Goal: Information Seeking & Learning: Check status

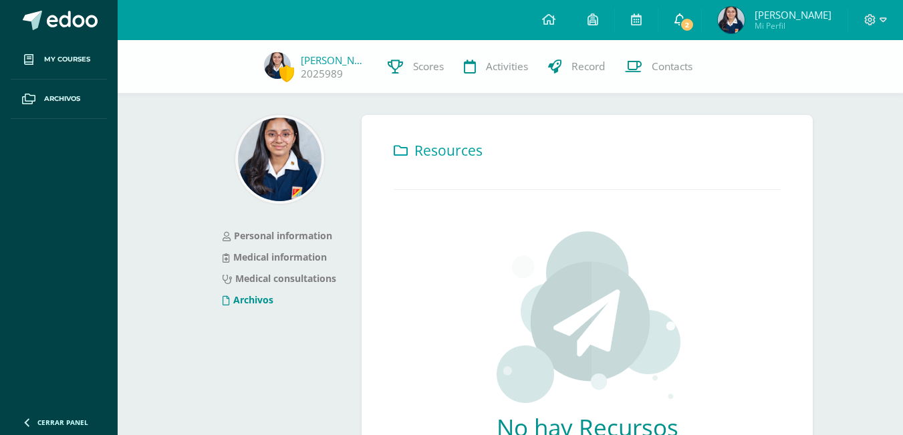
click at [701, 28] on link "2" at bounding box center [679, 20] width 43 height 40
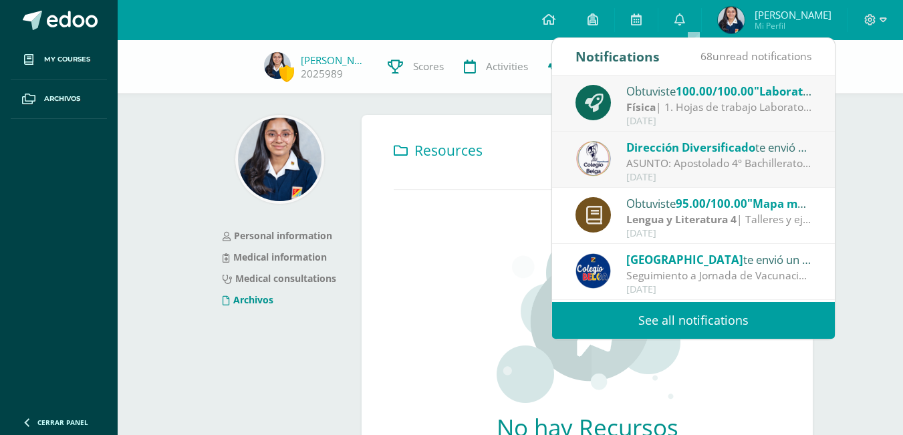
click at [721, 151] on span "Dirección Diversificado" at bounding box center [690, 147] width 129 height 15
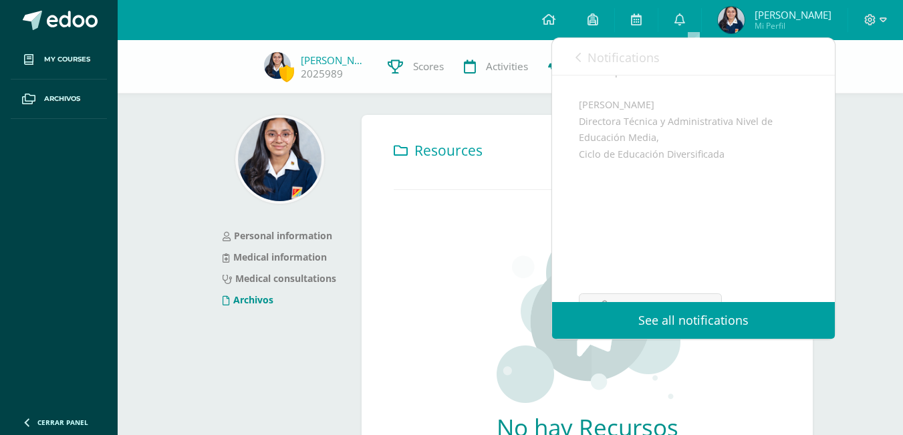
scroll to position [436, 0]
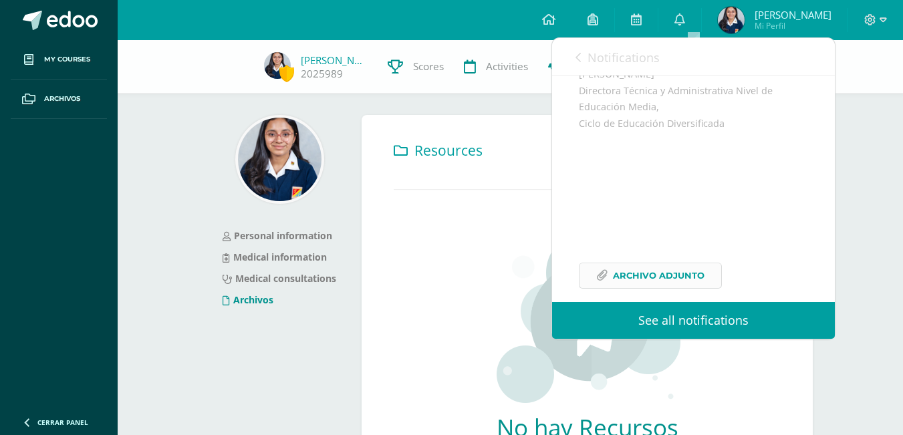
click at [698, 263] on span "Archivo Adjunto" at bounding box center [659, 275] width 92 height 25
click at [685, 19] on icon at bounding box center [679, 19] width 11 height 12
click at [583, 49] on link "Notifications" at bounding box center [617, 57] width 84 height 38
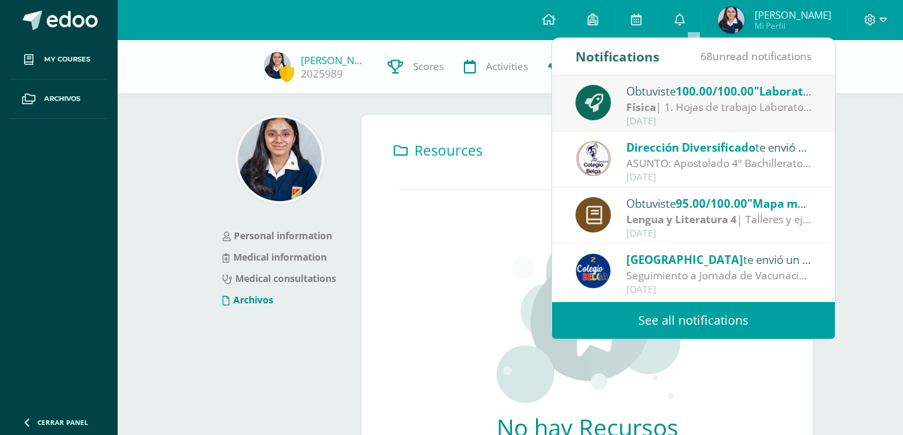
click at [767, 93] on span ""Laboratorio"" at bounding box center [792, 91] width 76 height 15
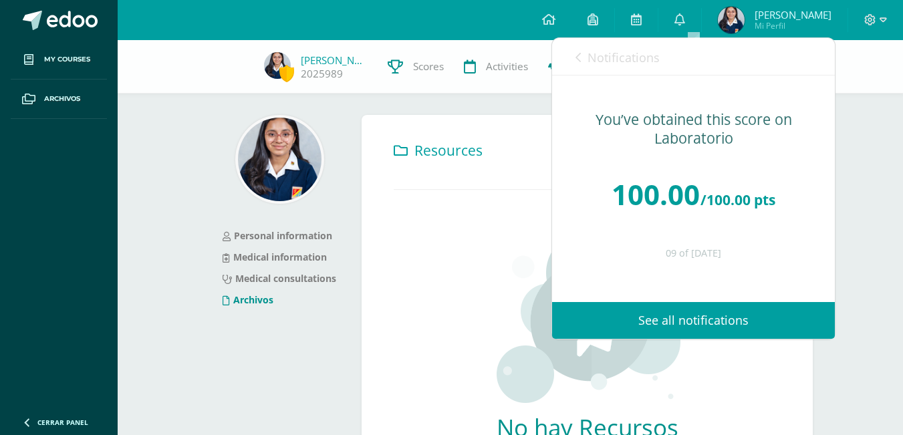
scroll to position [0, 0]
click at [555, 24] on icon at bounding box center [548, 19] width 13 height 12
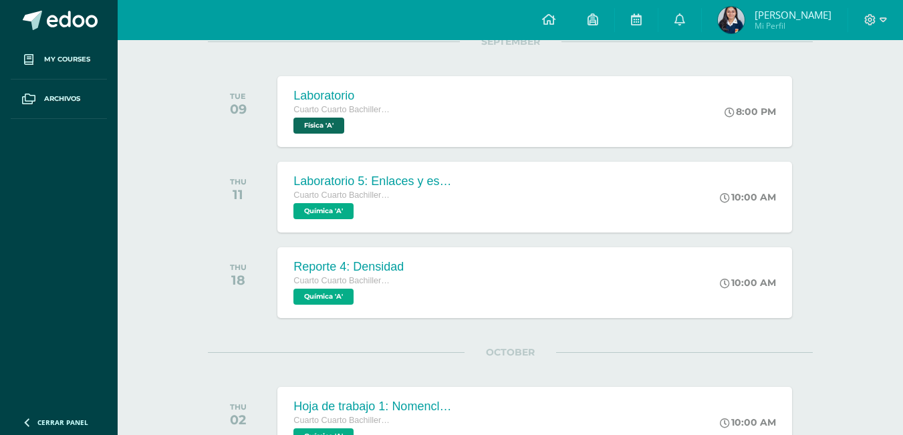
scroll to position [198, 0]
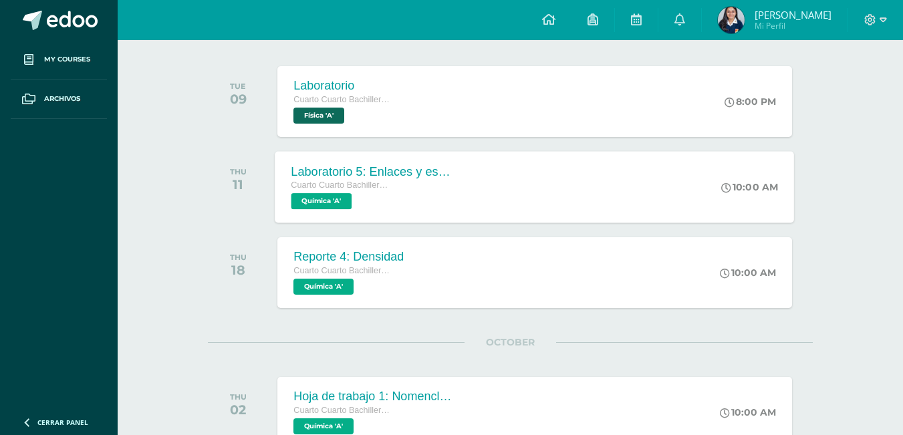
click at [537, 207] on div "Laboratorio 5: Enlaces y estructura [PERSON_NAME] Cuarto Cuarto Bachillerato en…" at bounding box center [534, 187] width 519 height 72
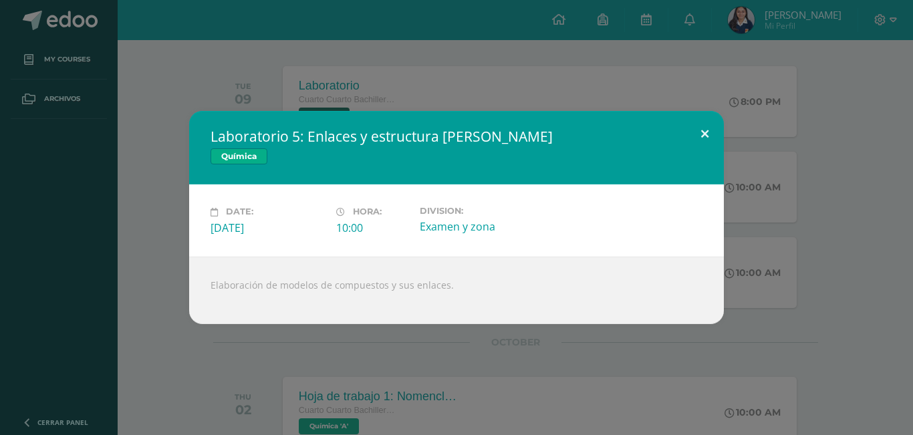
click at [708, 124] on button at bounding box center [705, 133] width 38 height 45
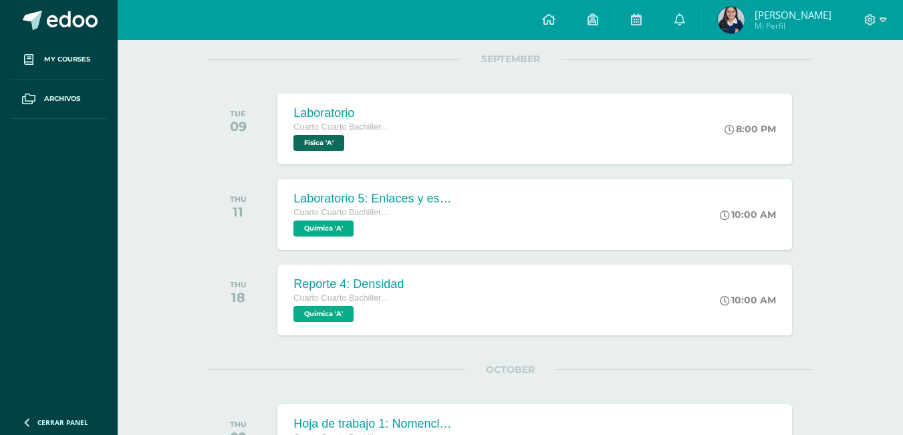
scroll to position [0, 0]
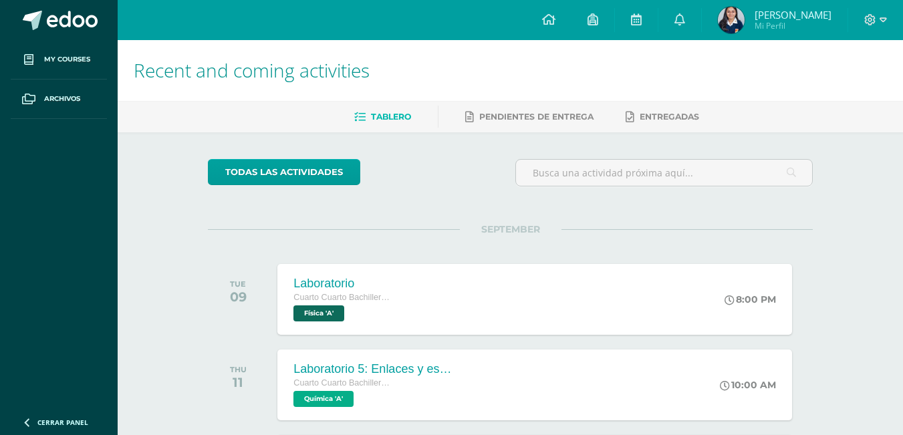
click at [771, 24] on span "Mi Perfil" at bounding box center [792, 25] width 77 height 11
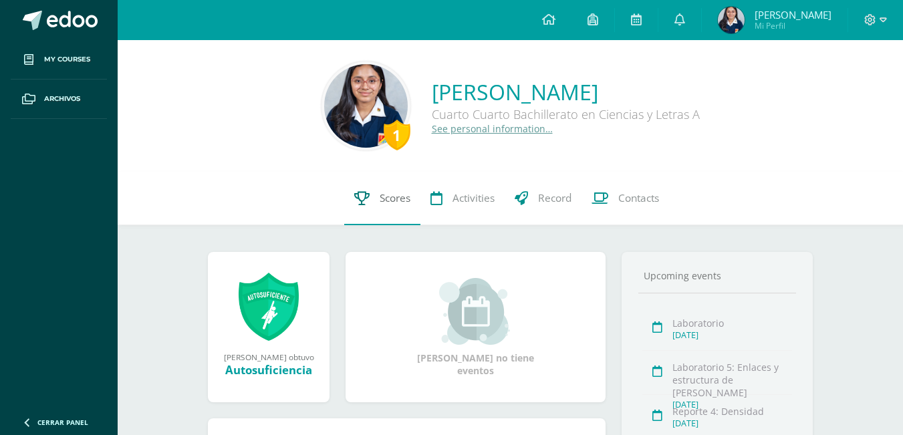
click at [377, 202] on link "Scores" at bounding box center [382, 198] width 76 height 53
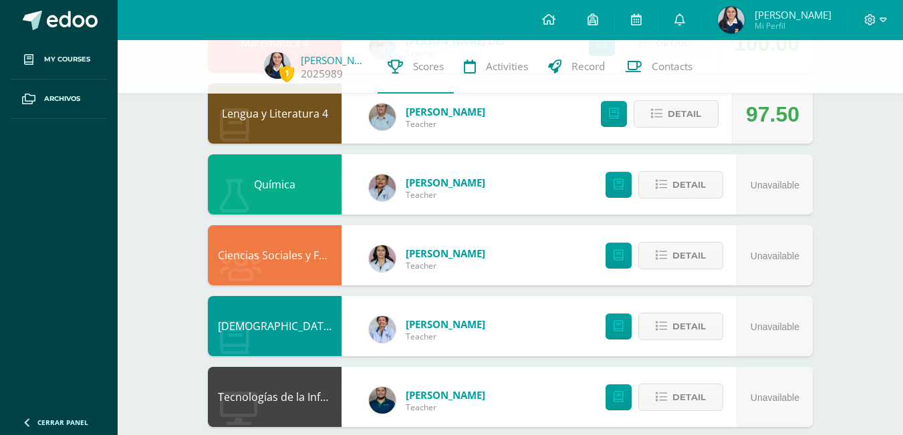
scroll to position [782, 0]
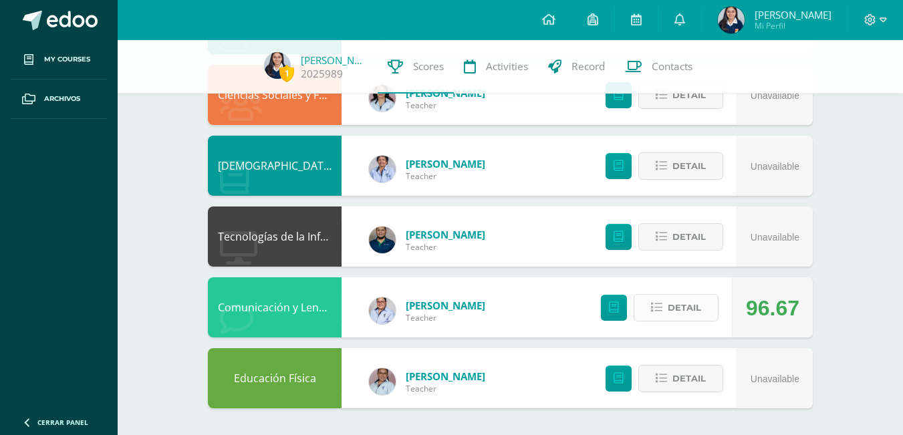
click at [682, 307] on span "Detail" at bounding box center [684, 307] width 33 height 25
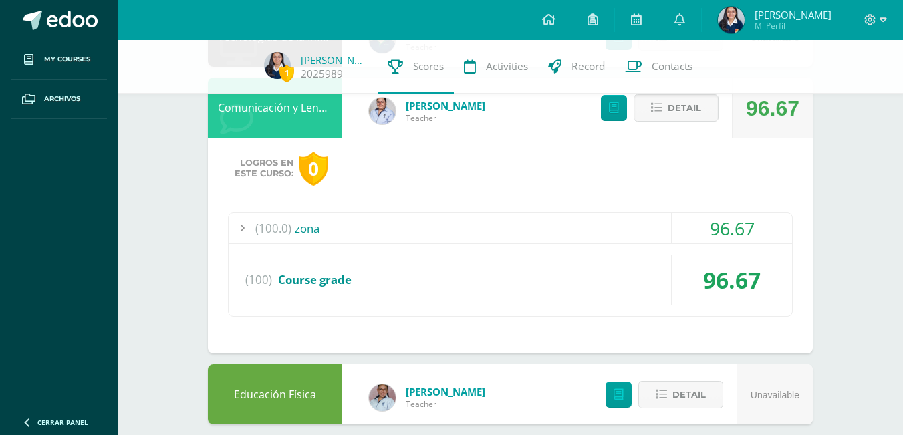
scroll to position [998, 0]
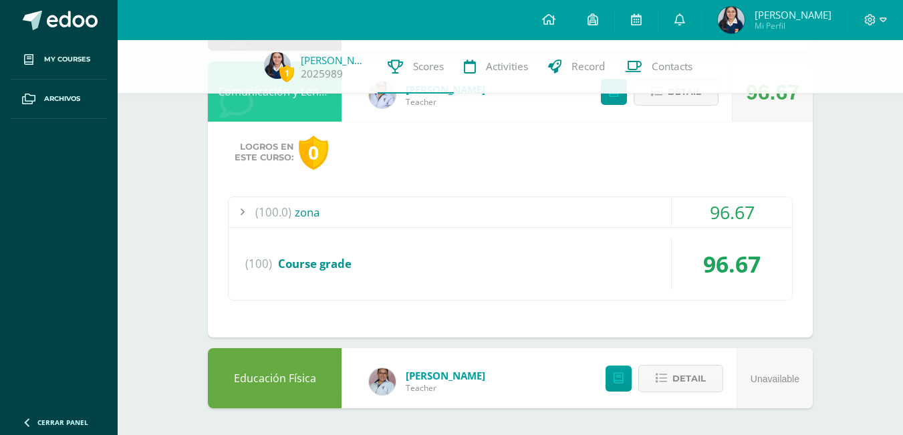
click at [571, 219] on div "(100.0) zona" at bounding box center [510, 212] width 563 height 30
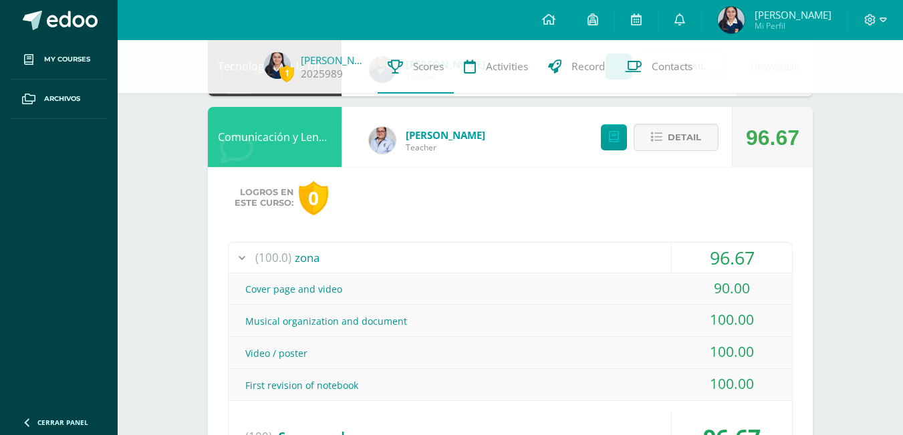
scroll to position [879, 0]
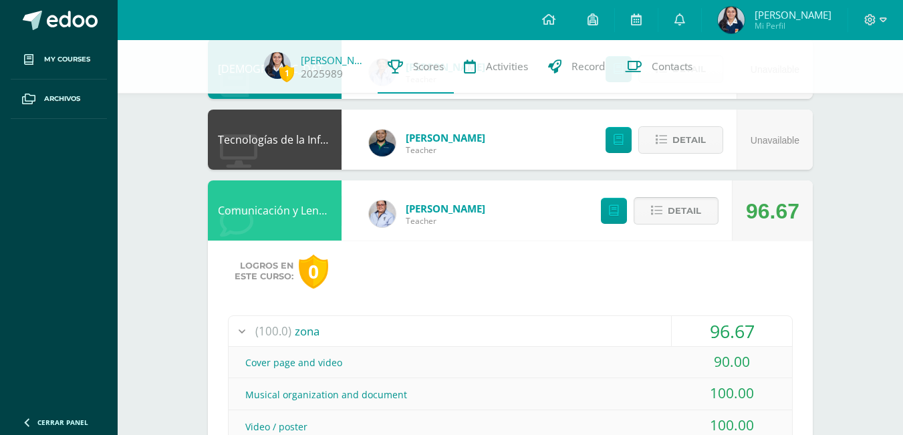
click at [680, 212] on span "Detail" at bounding box center [684, 210] width 33 height 25
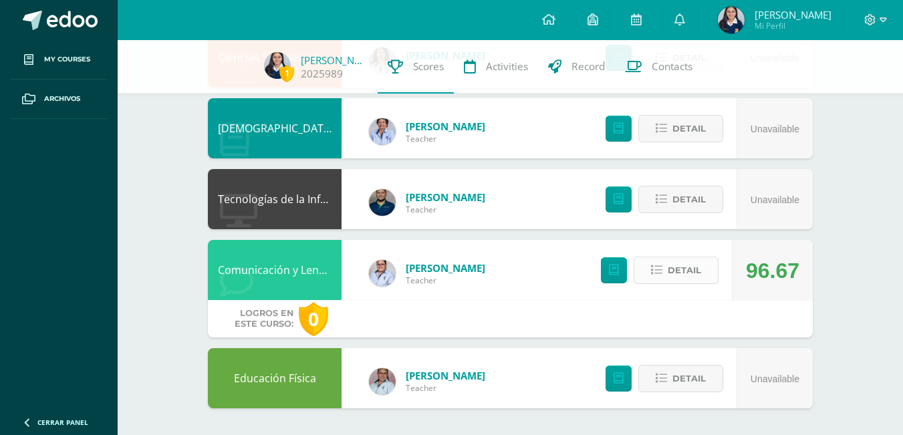
scroll to position [782, 0]
